Goal: Ask a question

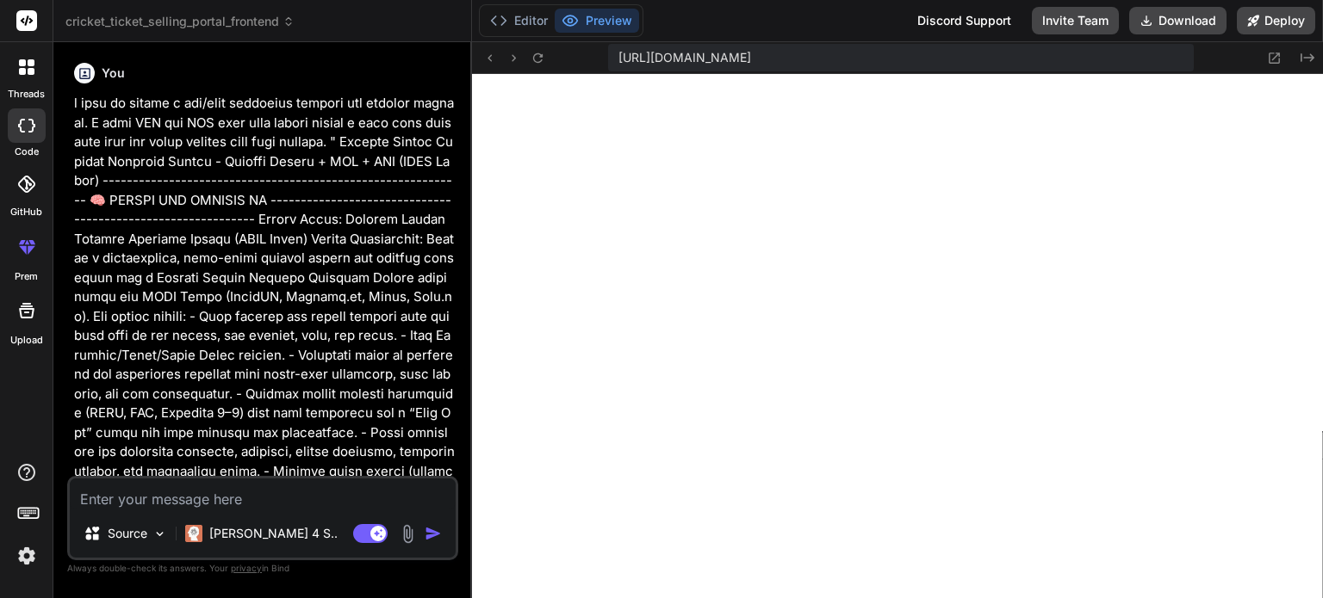
scroll to position [479, 0]
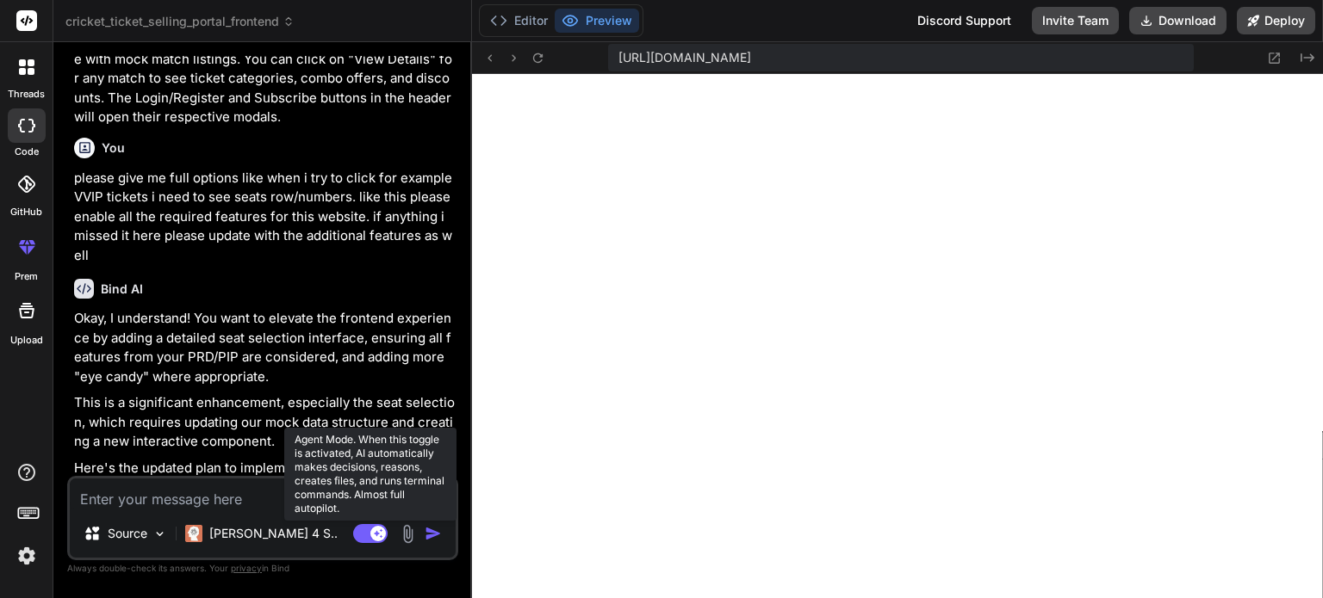
click at [363, 536] on rect at bounding box center [370, 533] width 34 height 19
type textarea "x"
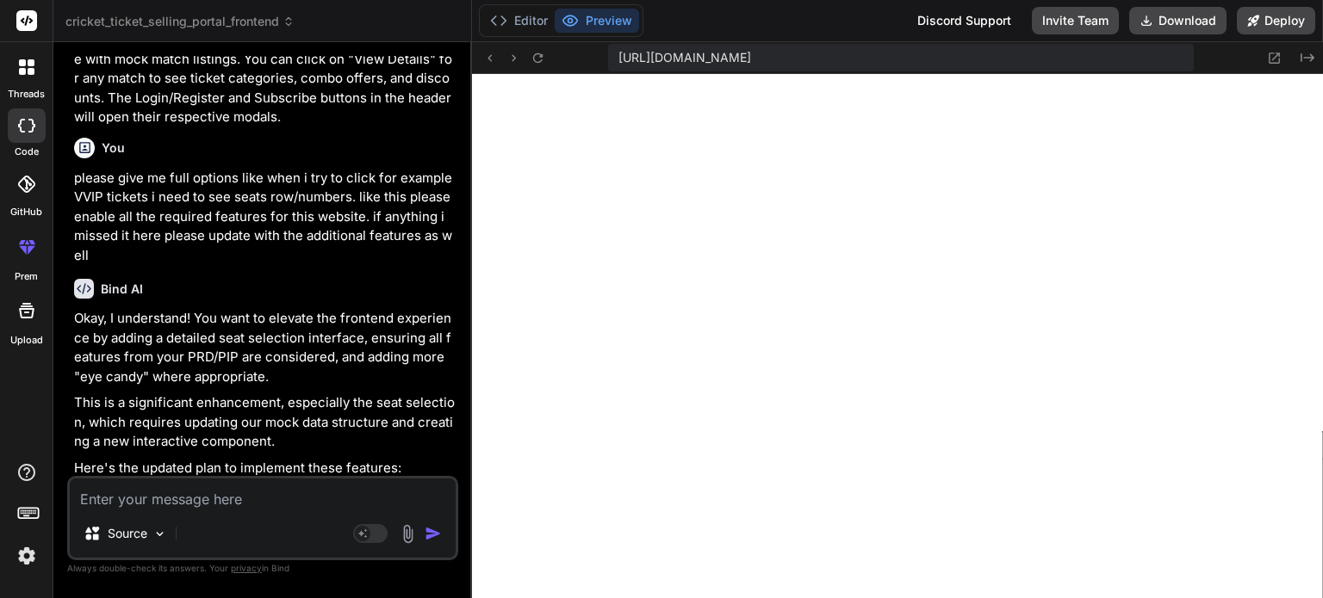
click at [15, 561] on img at bounding box center [26, 556] width 29 height 29
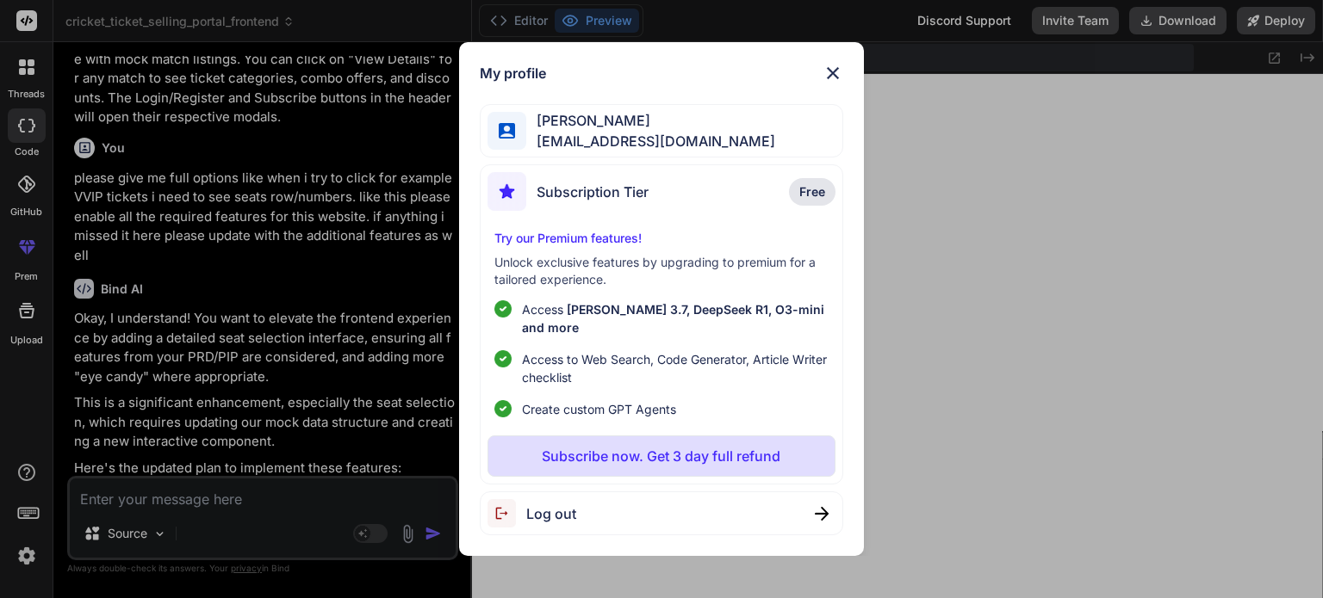
click at [830, 79] on img at bounding box center [832, 73] width 21 height 21
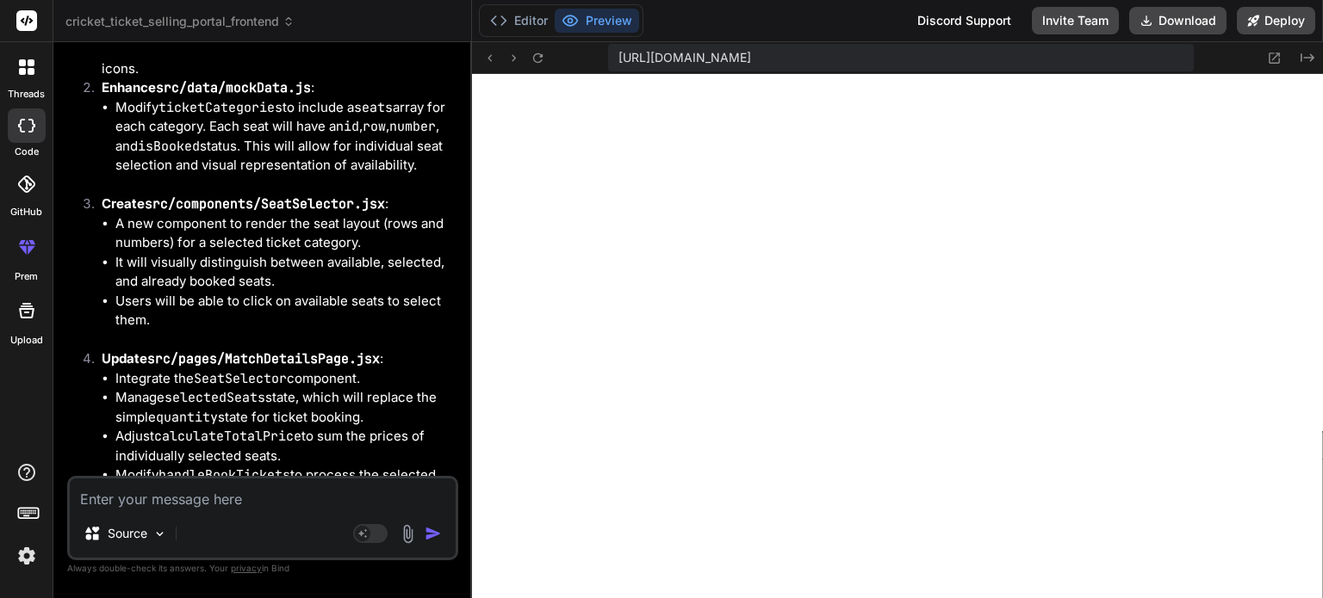
scroll to position [3713, 0]
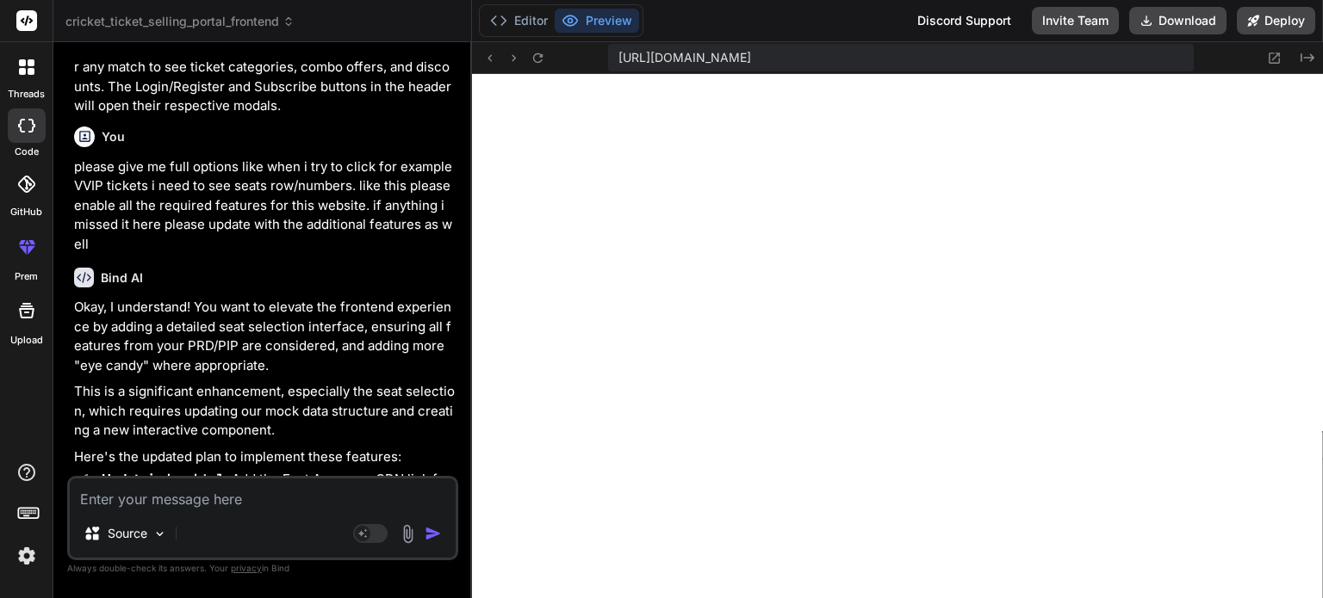
click at [22, 558] on img at bounding box center [26, 556] width 29 height 29
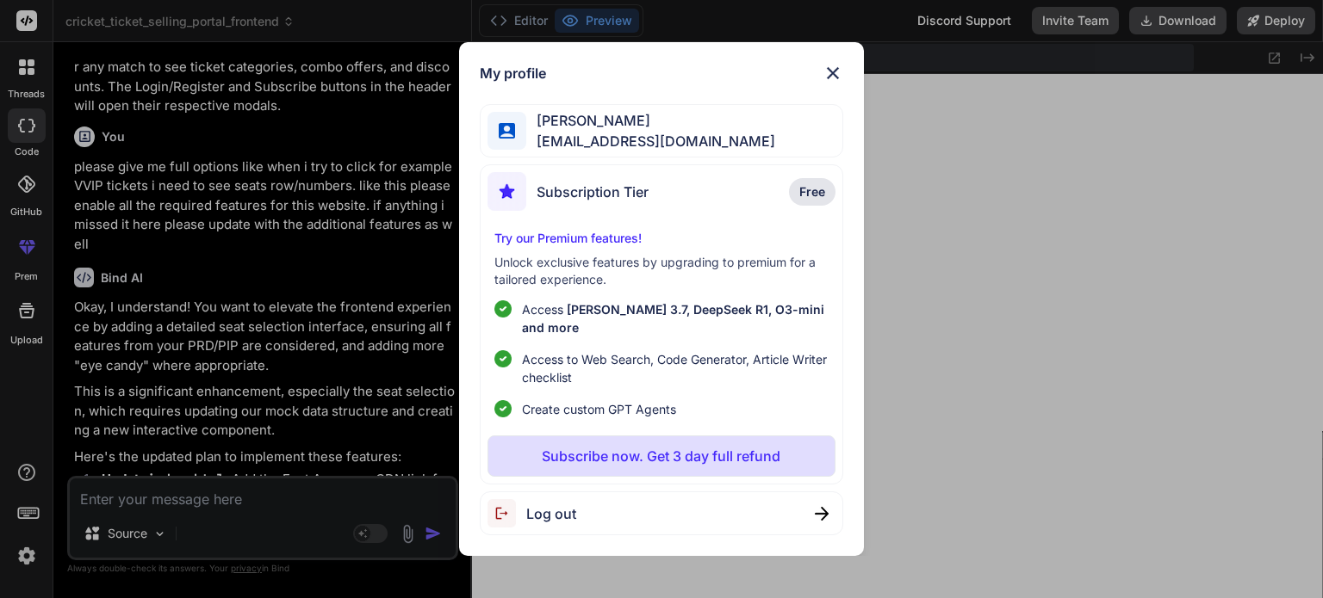
click at [830, 84] on img at bounding box center [832, 73] width 21 height 21
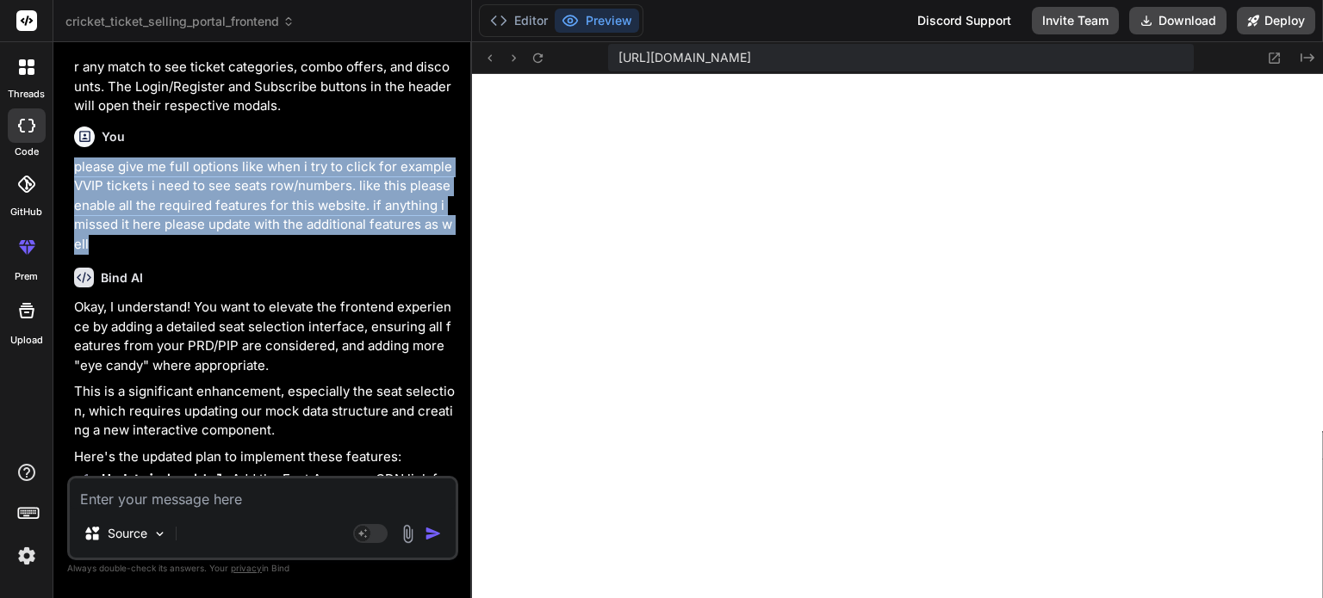
drag, startPoint x: 73, startPoint y: 214, endPoint x: 452, endPoint y: 276, distance: 384.1
click at [452, 255] on p "please give me full options like when i try to click for example VVIP tickets i…" at bounding box center [264, 206] width 381 height 97
click at [19, 555] on img at bounding box center [26, 556] width 29 height 29
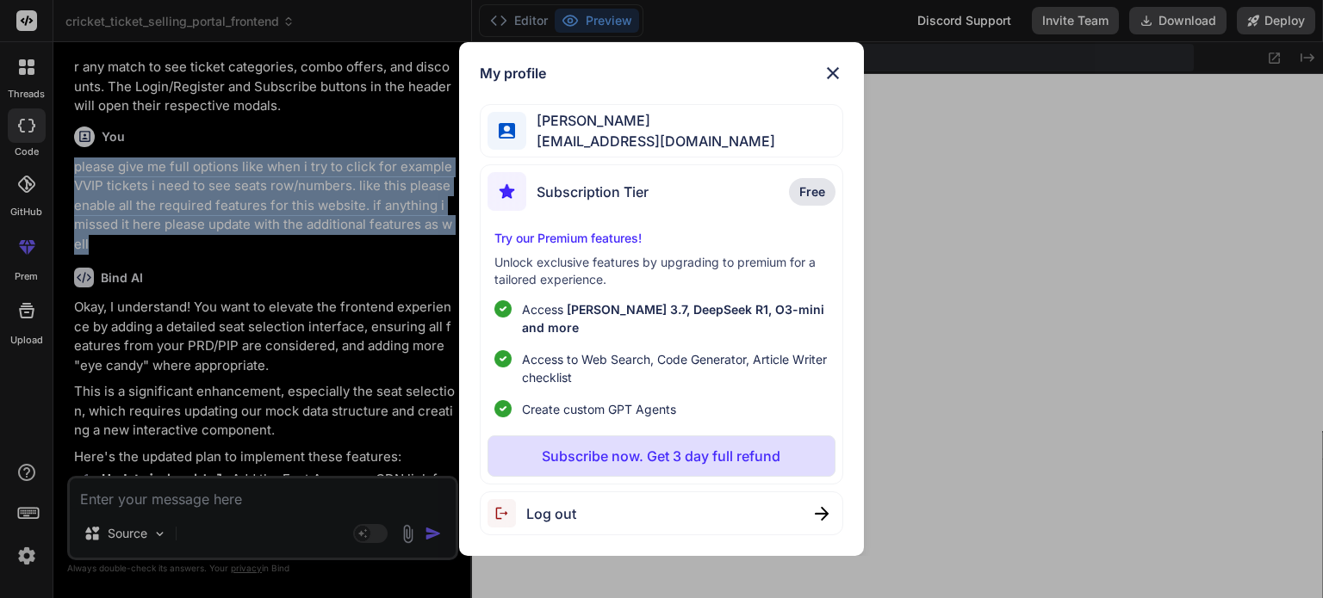
click at [836, 84] on img at bounding box center [832, 73] width 21 height 21
